Goal: Check status: Check status

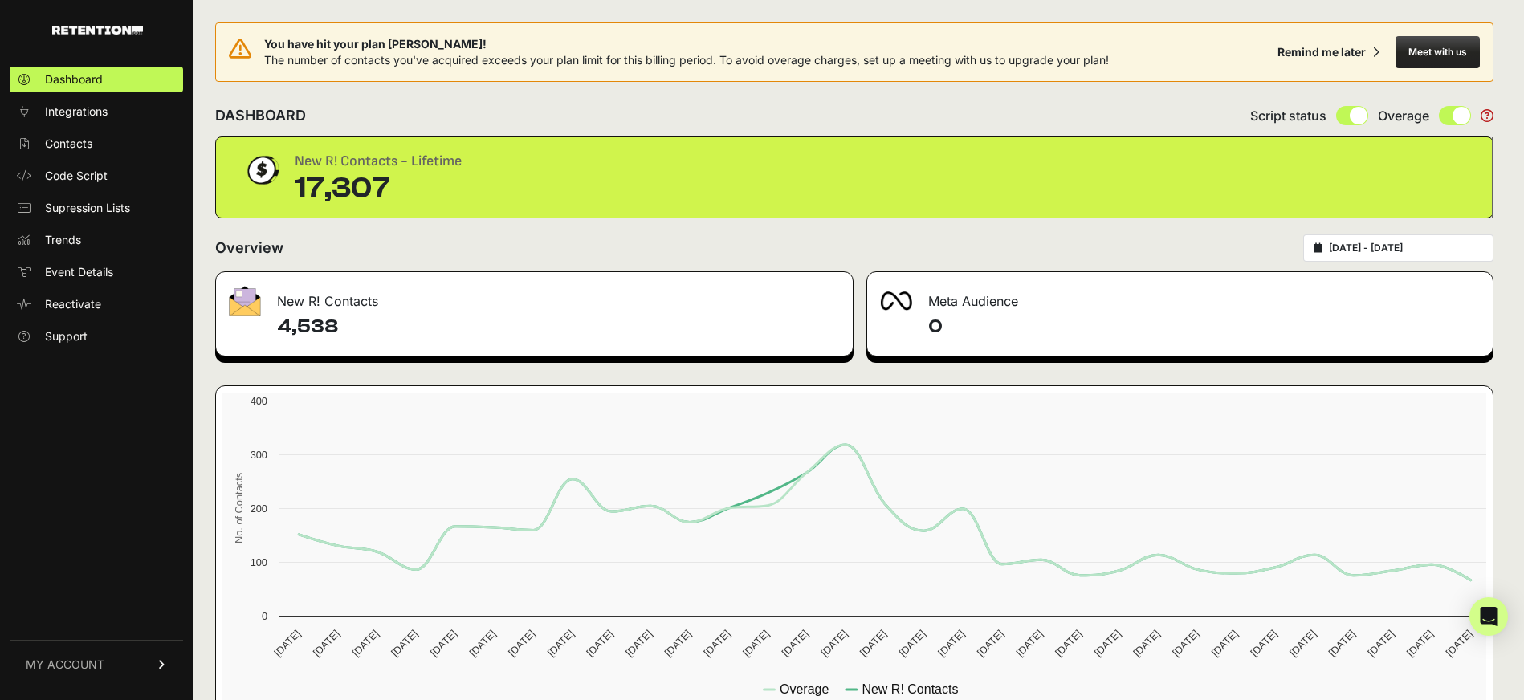
type input "[DATE]"
click at [1421, 251] on input "[DATE] - [DATE]" at bounding box center [1406, 248] width 154 height 13
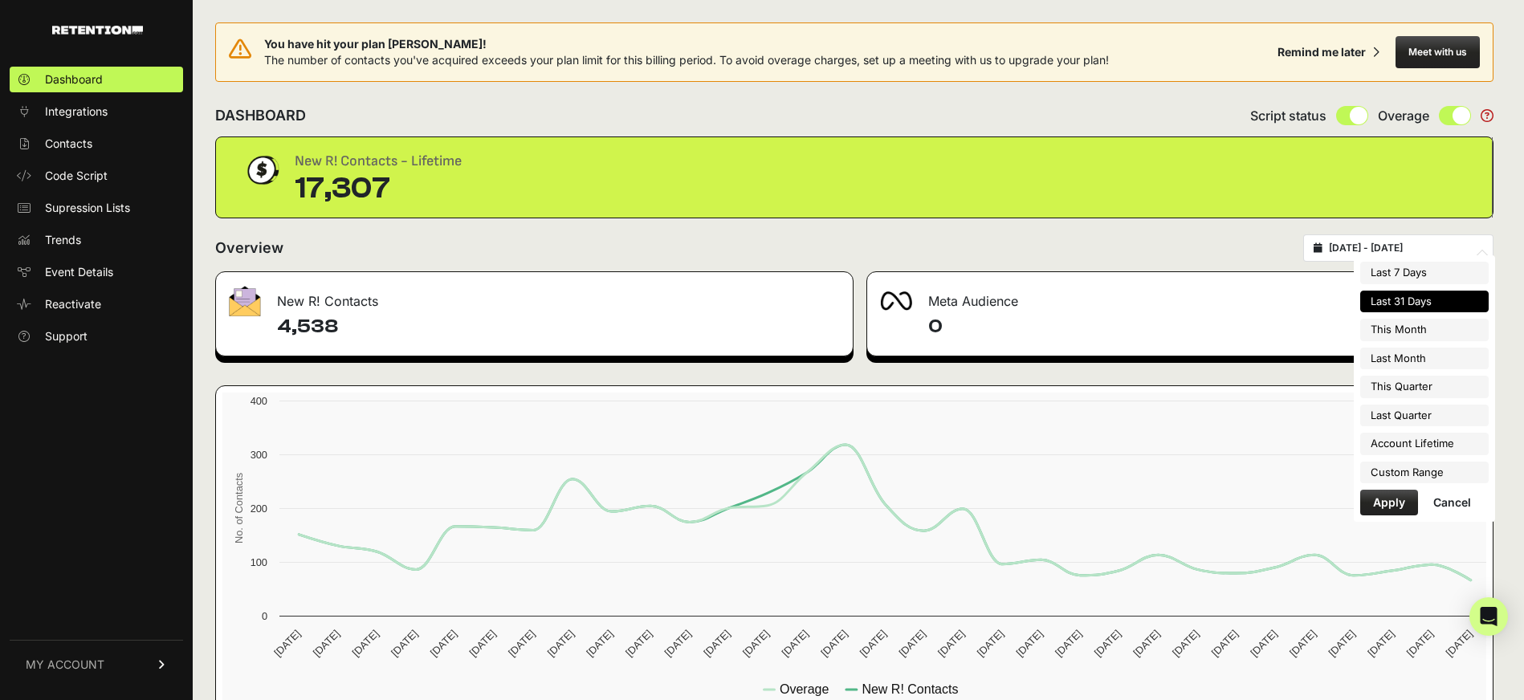
type input "[DATE]"
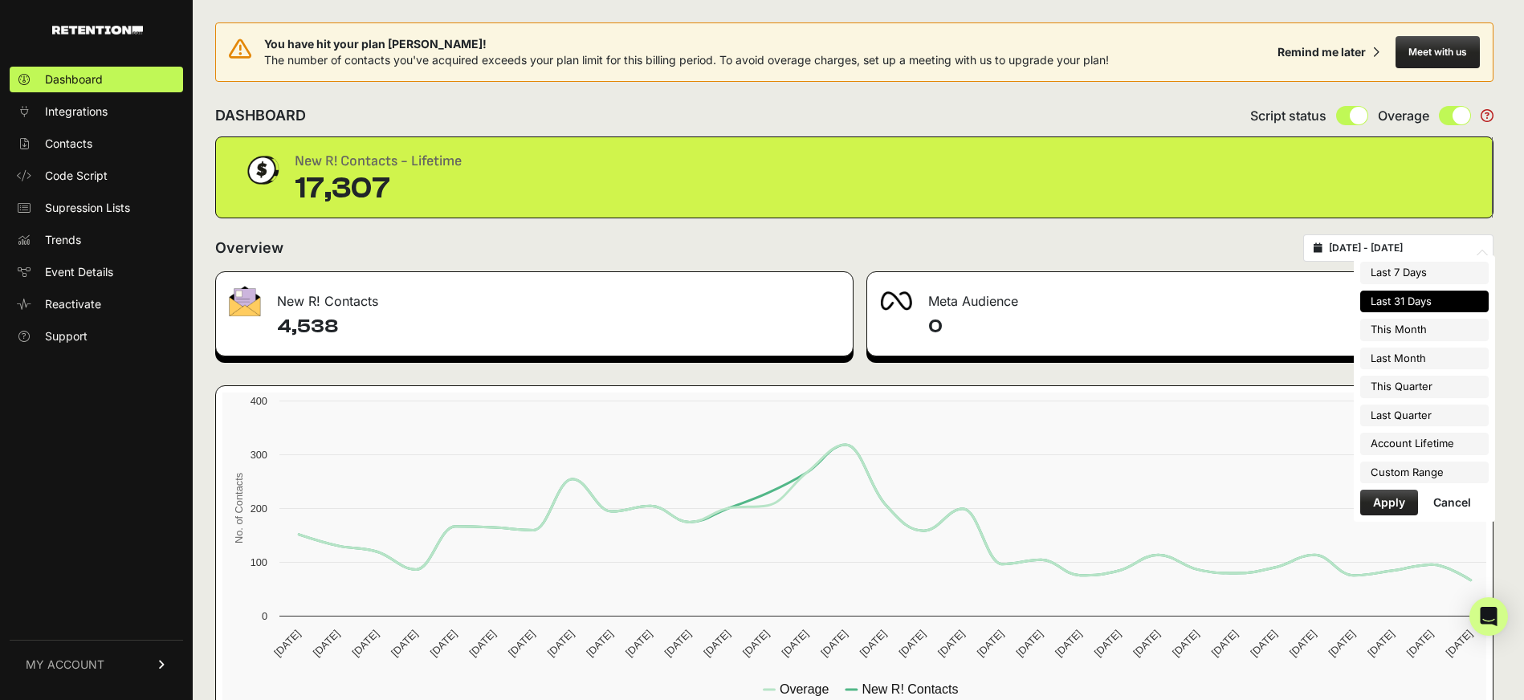
type input "[DATE]"
type input "2025-10-01"
type input "2025-12-31"
type input "2025-07-01"
type input "2025-09-30"
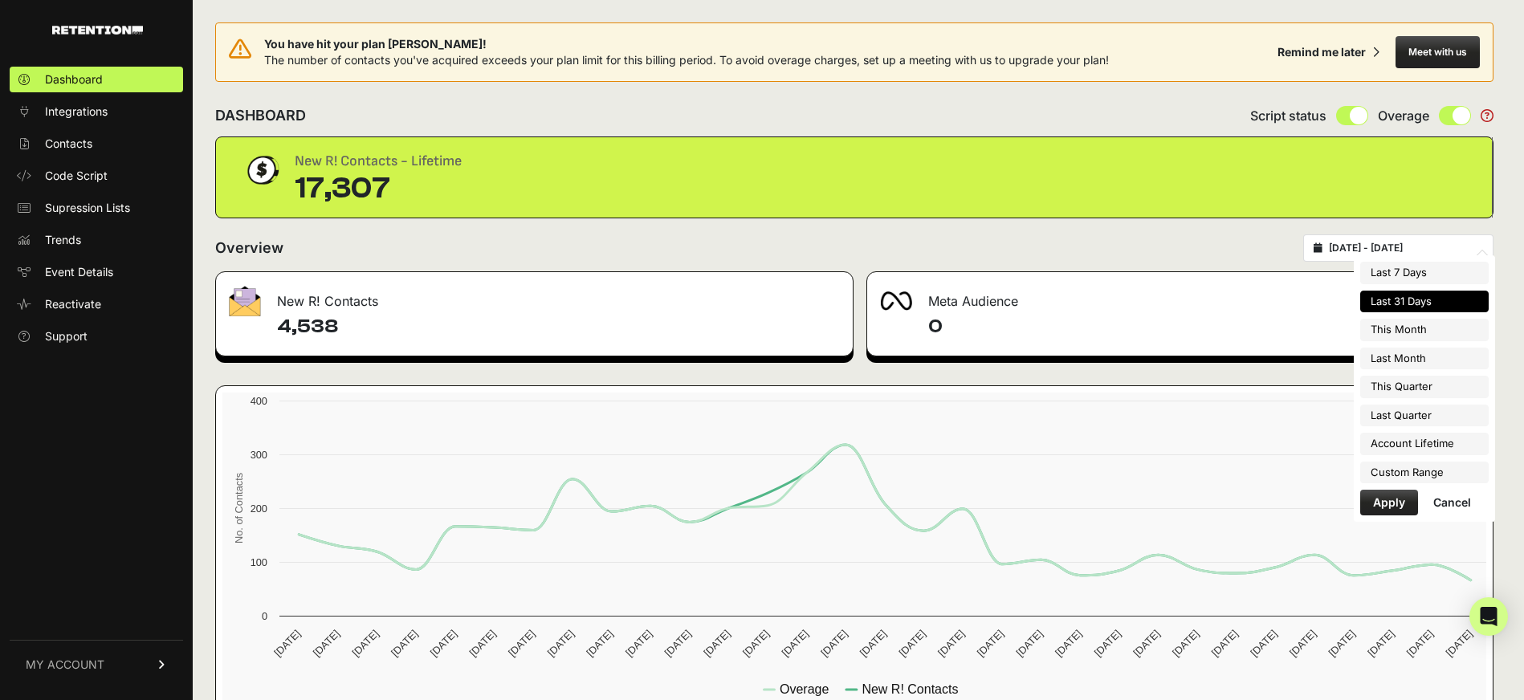
type input "2025-09-10"
type input "2025-10-10"
click at [1384, 465] on li "Custom Range" at bounding box center [1424, 473] width 128 height 22
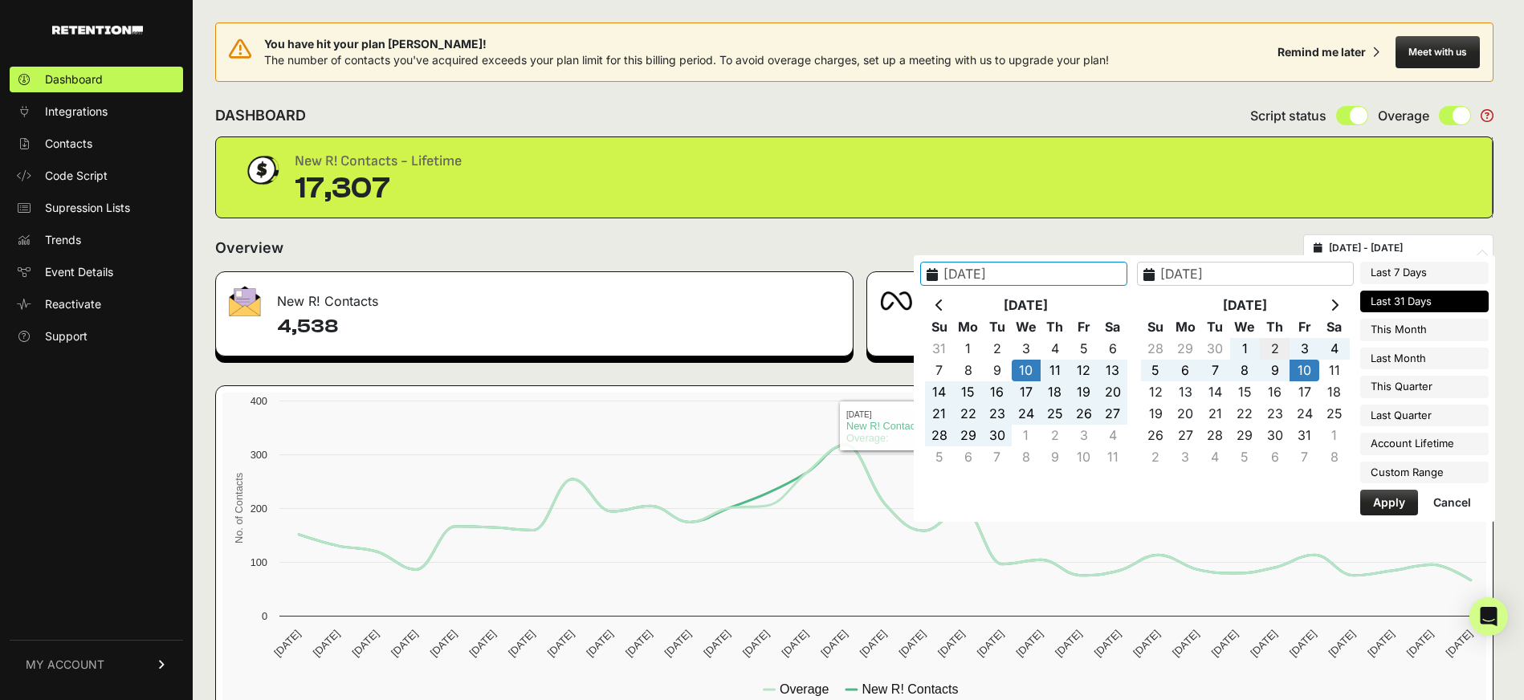
type input "2025-10-02"
type input "2025-10-08"
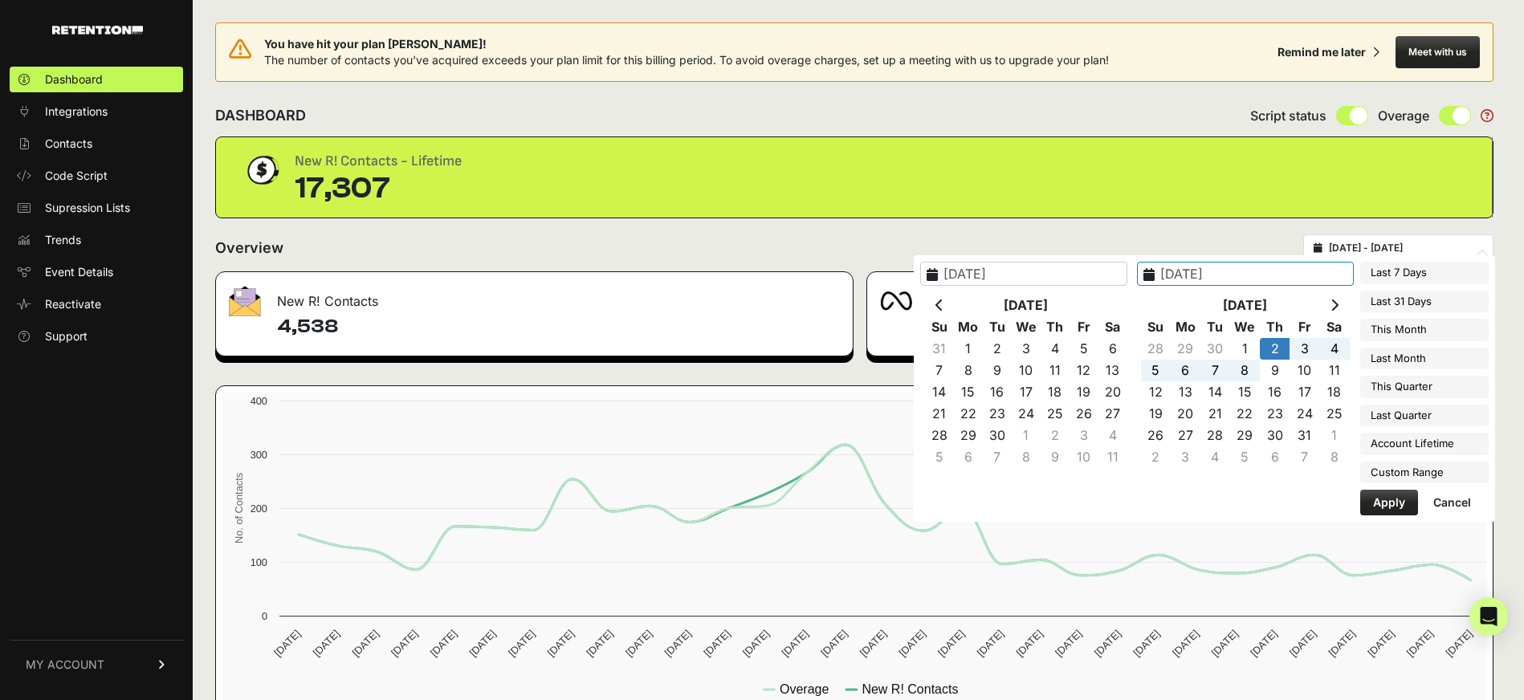
type input "2025-10-02"
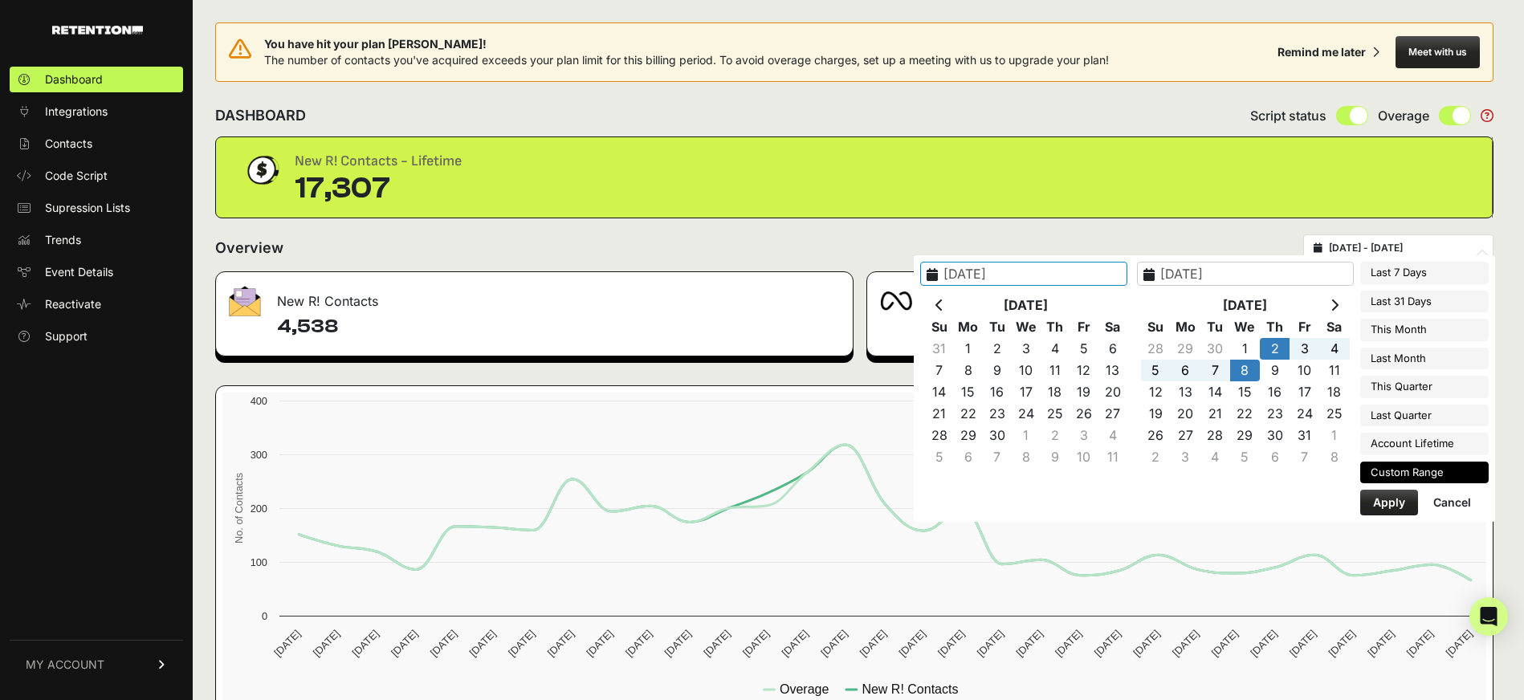
click at [1381, 501] on button "Apply" at bounding box center [1389, 503] width 58 height 26
type input "[DATE] - [DATE]"
